Goal: Book appointment/travel/reservation

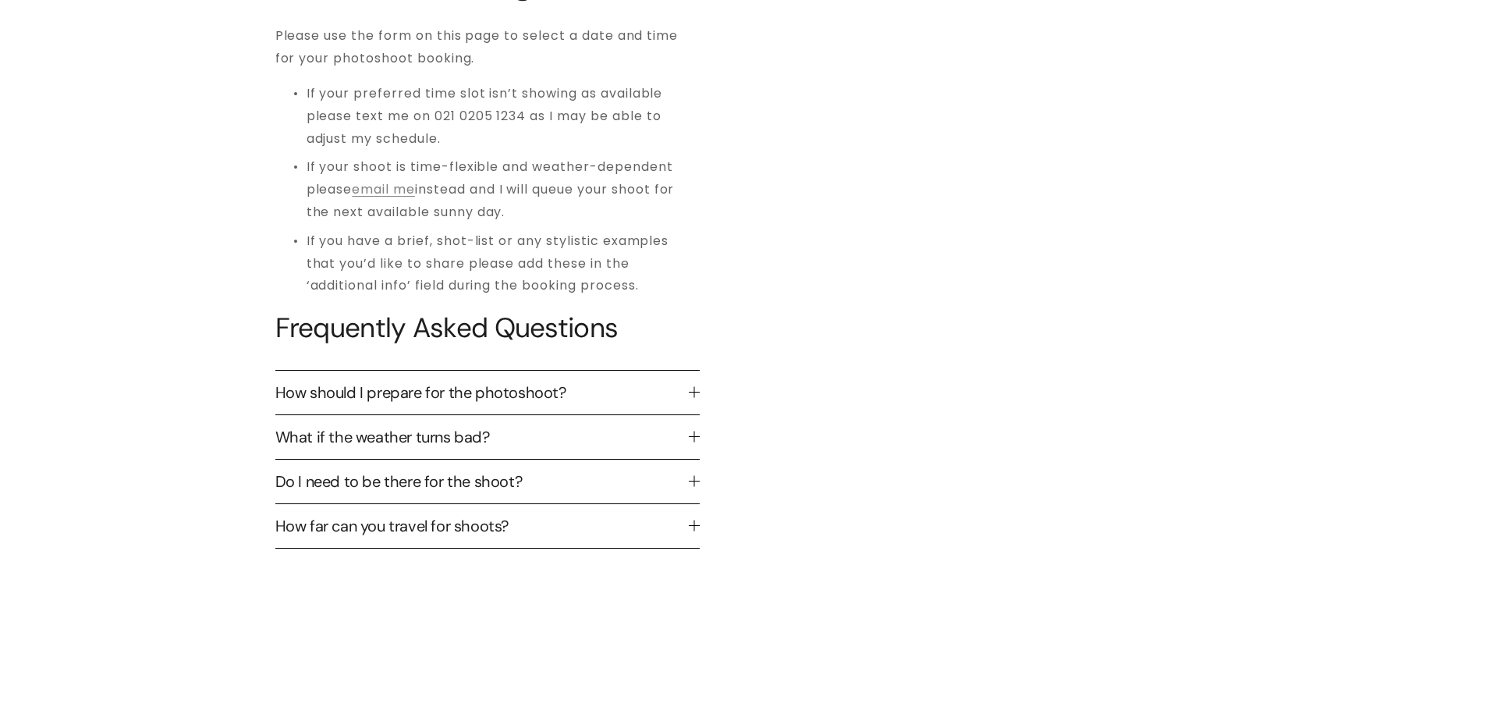
scroll to position [608, 0]
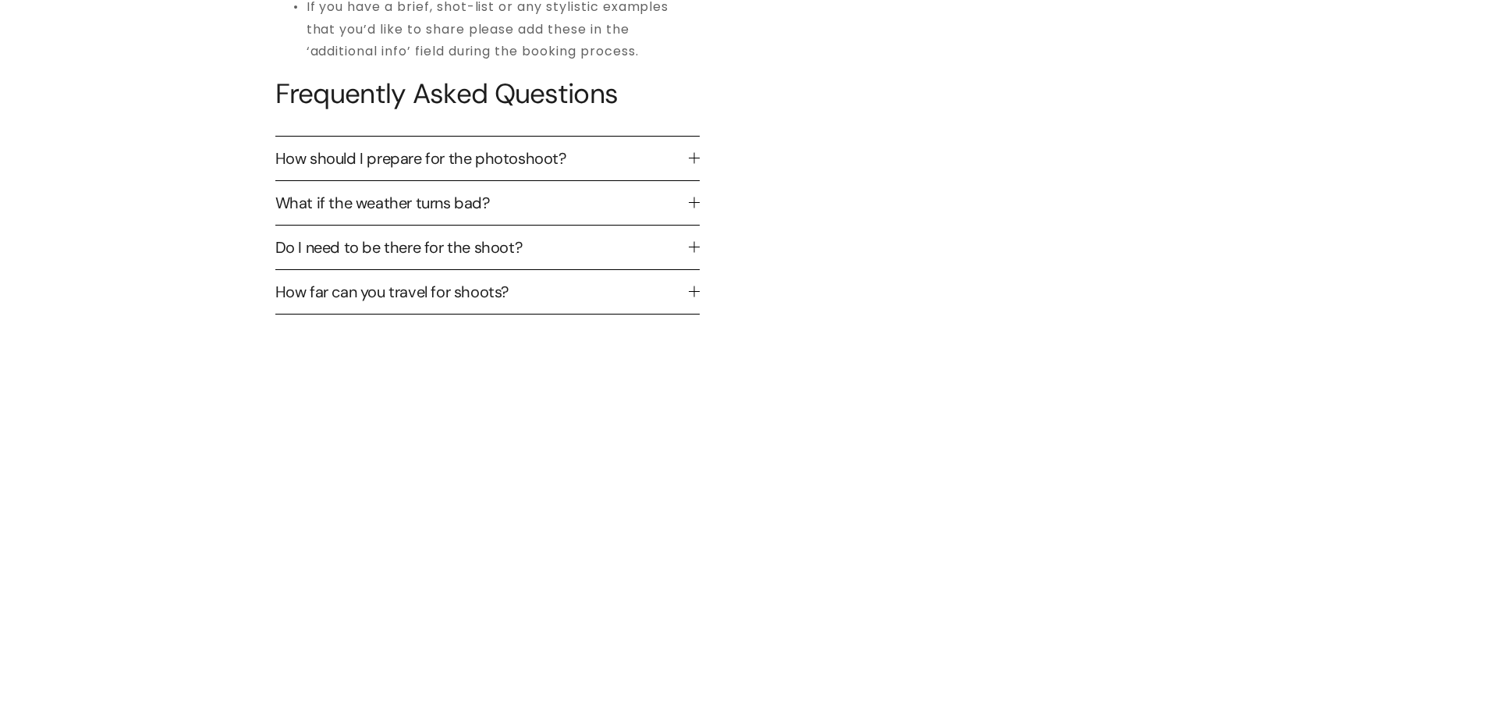
drag, startPoint x: 1334, startPoint y: 429, endPoint x: 1322, endPoint y: 435, distance: 13.3
click at [1335, 429] on div "Make a booking Please use the form on this page to select a date and time for y…" at bounding box center [743, 601] width 1486 height 1753
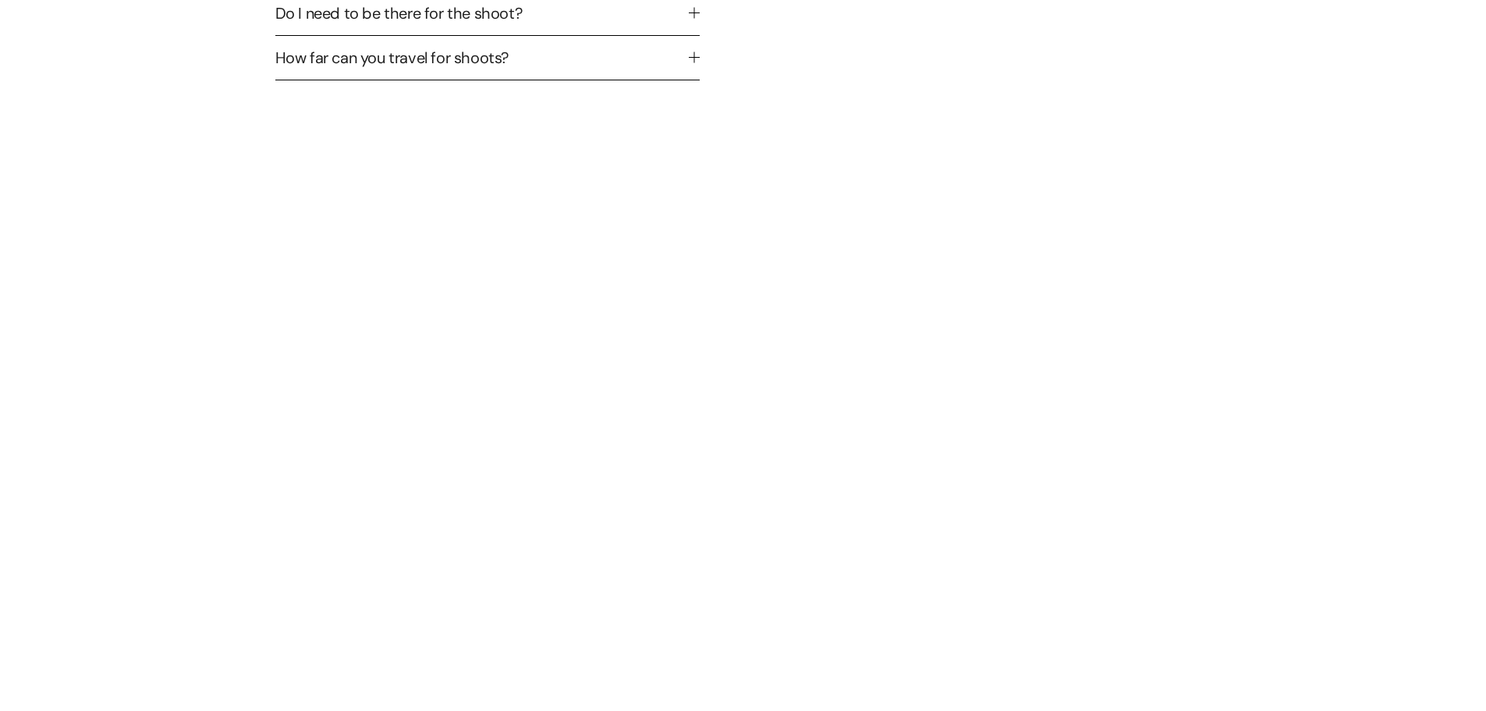
click at [1264, 439] on div "Make a booking Please use the form on this page to select a date and time for y…" at bounding box center [743, 361] width 1486 height 1740
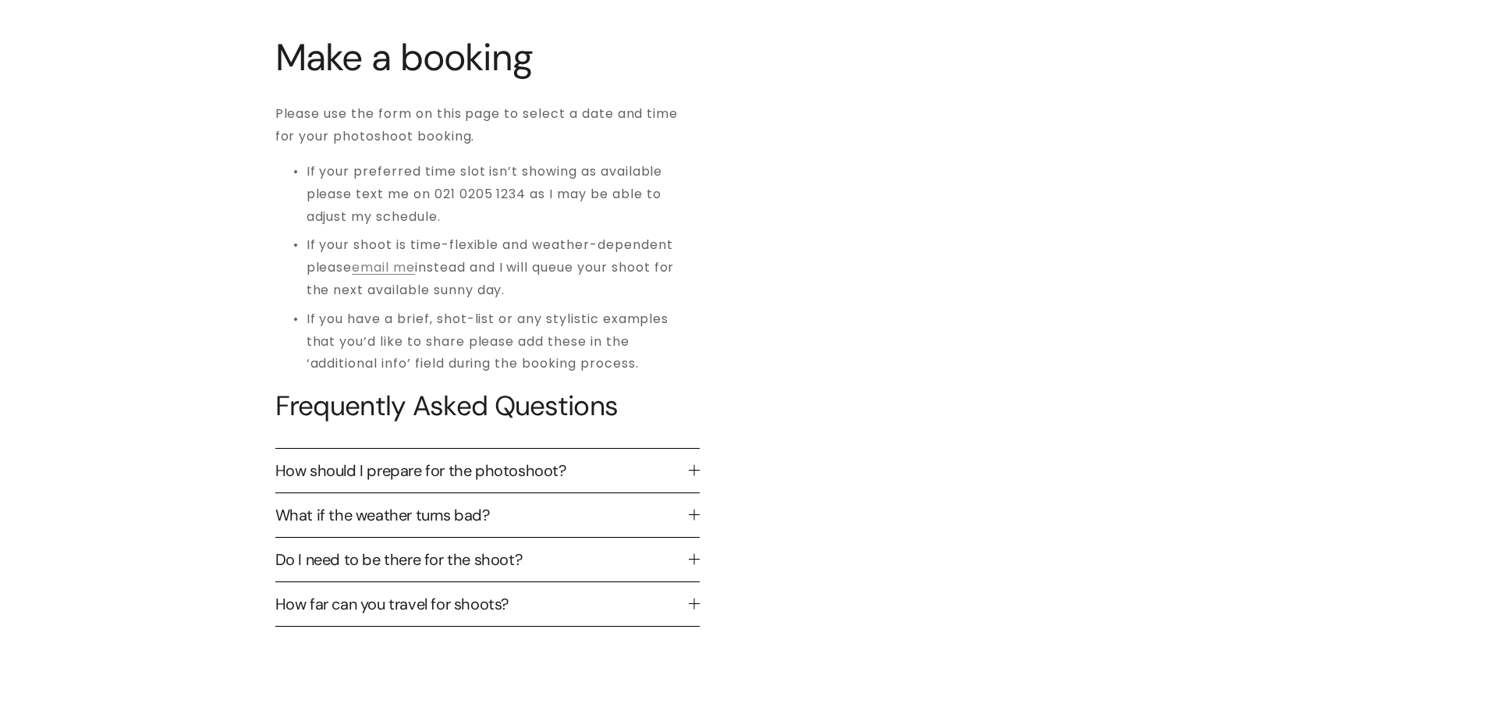
scroll to position [0, 0]
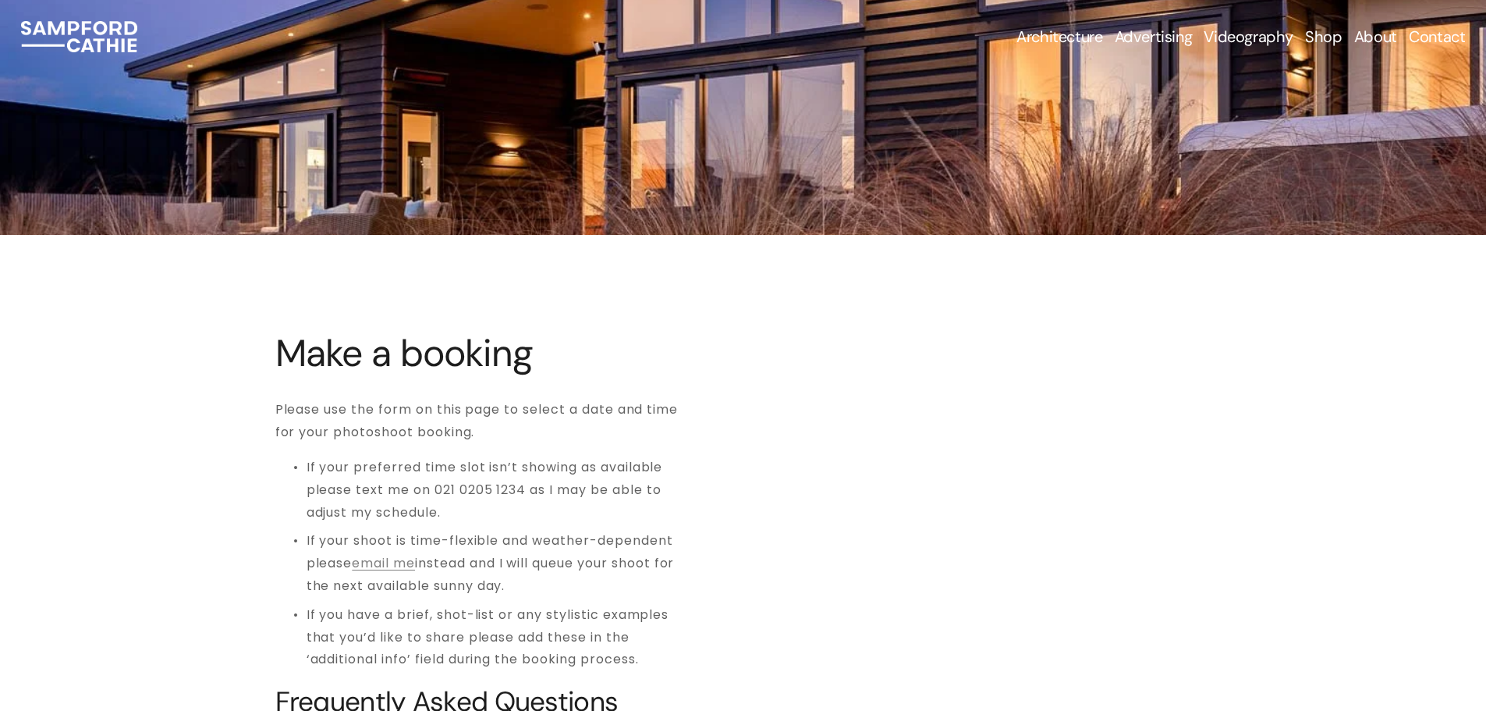
click at [94, 25] on img at bounding box center [79, 36] width 116 height 31
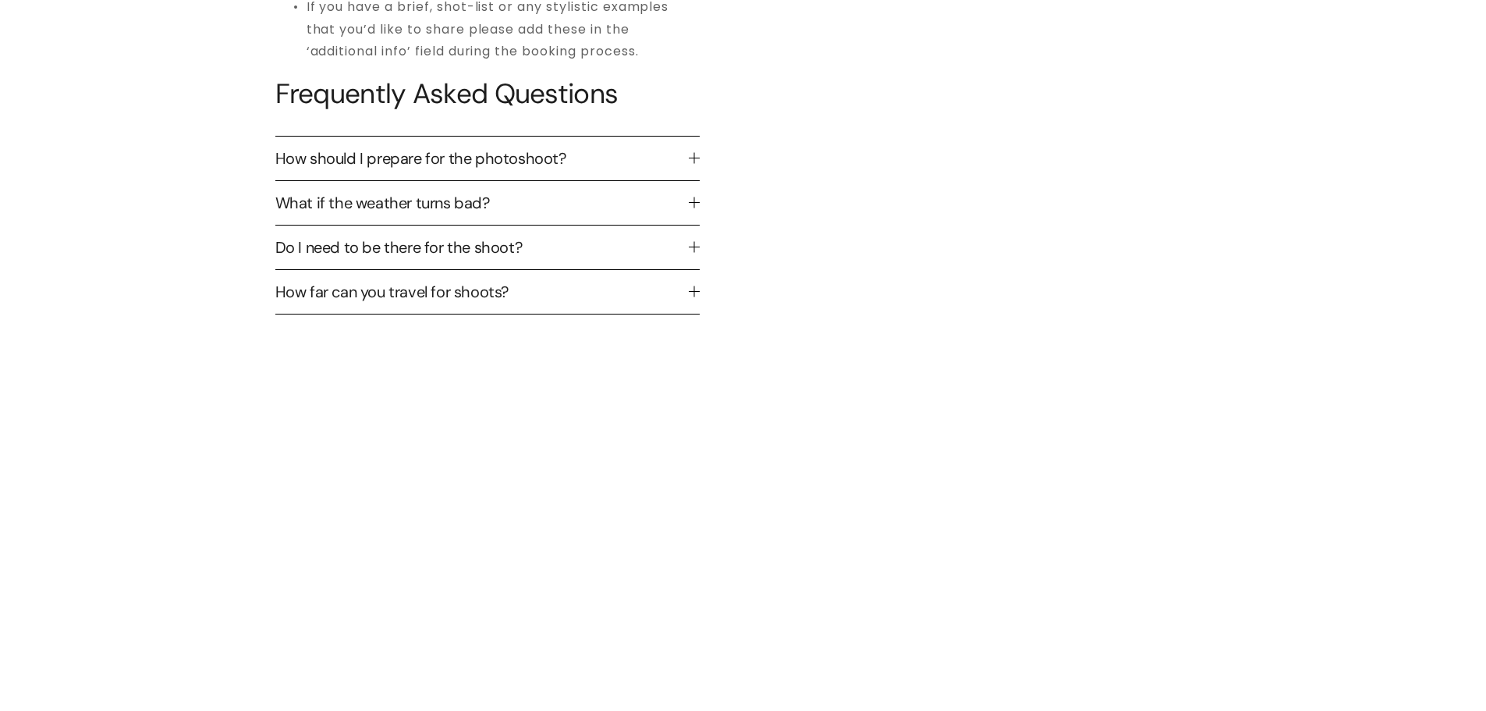
scroll to position [920, 0]
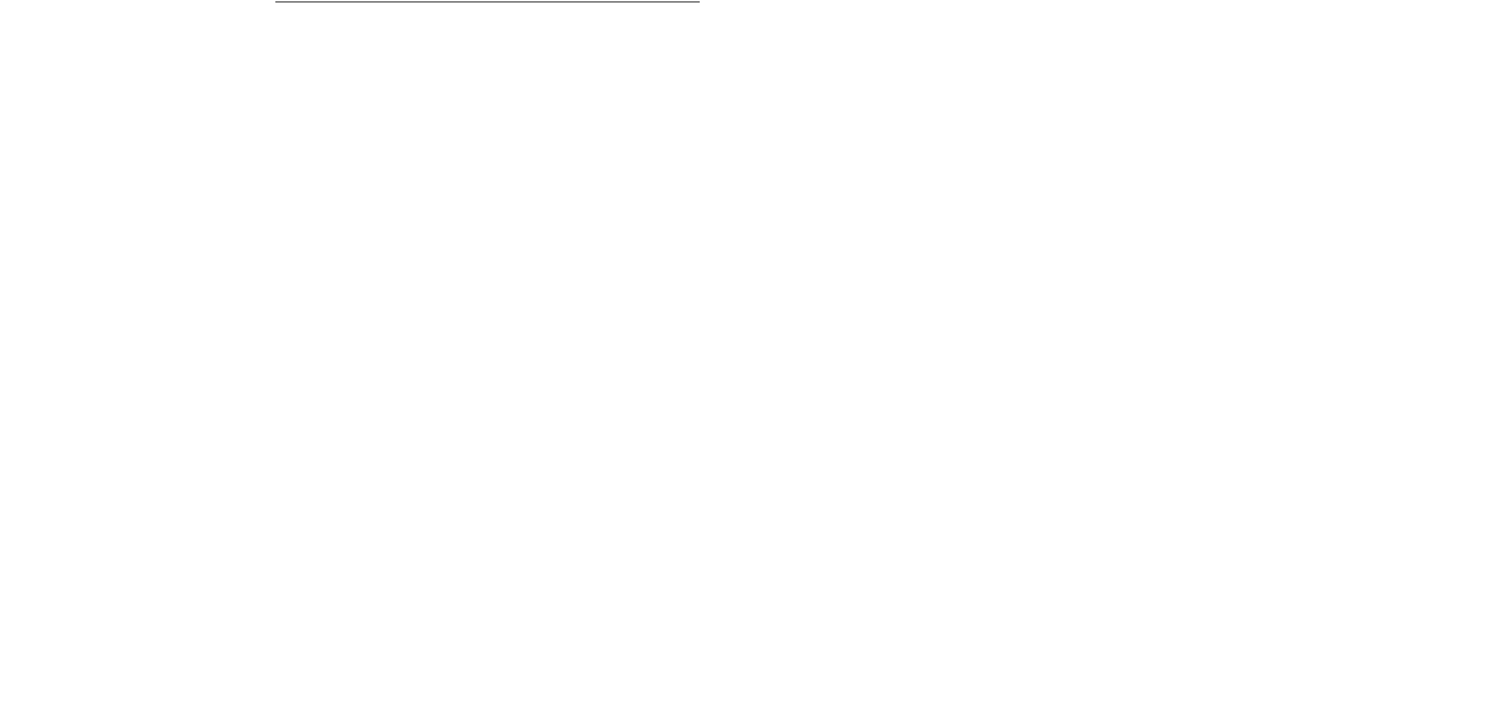
click at [1367, 414] on div "Make a booking Please use the form on this page to select a date and time for y…" at bounding box center [743, 277] width 1486 height 1728
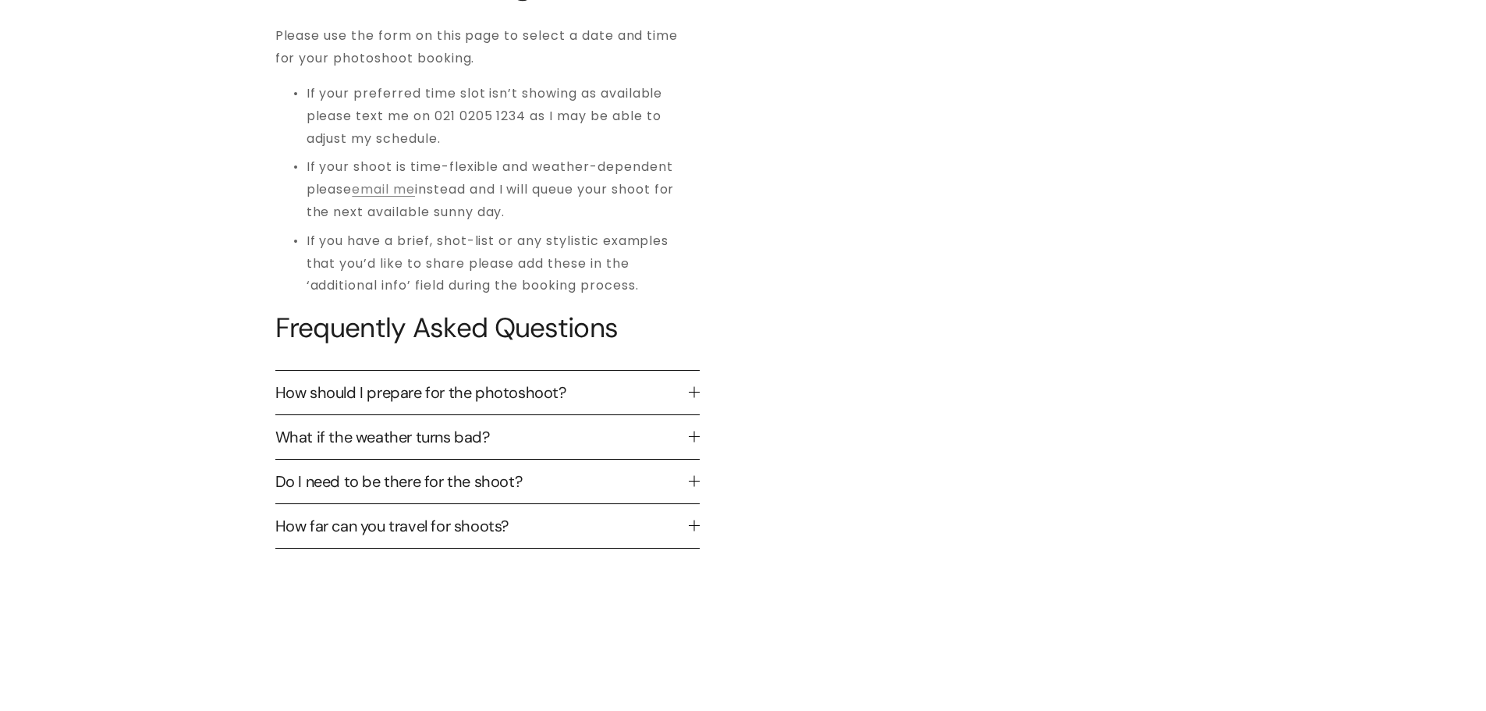
scroll to position [0, 0]
